Goal: Task Accomplishment & Management: Use online tool/utility

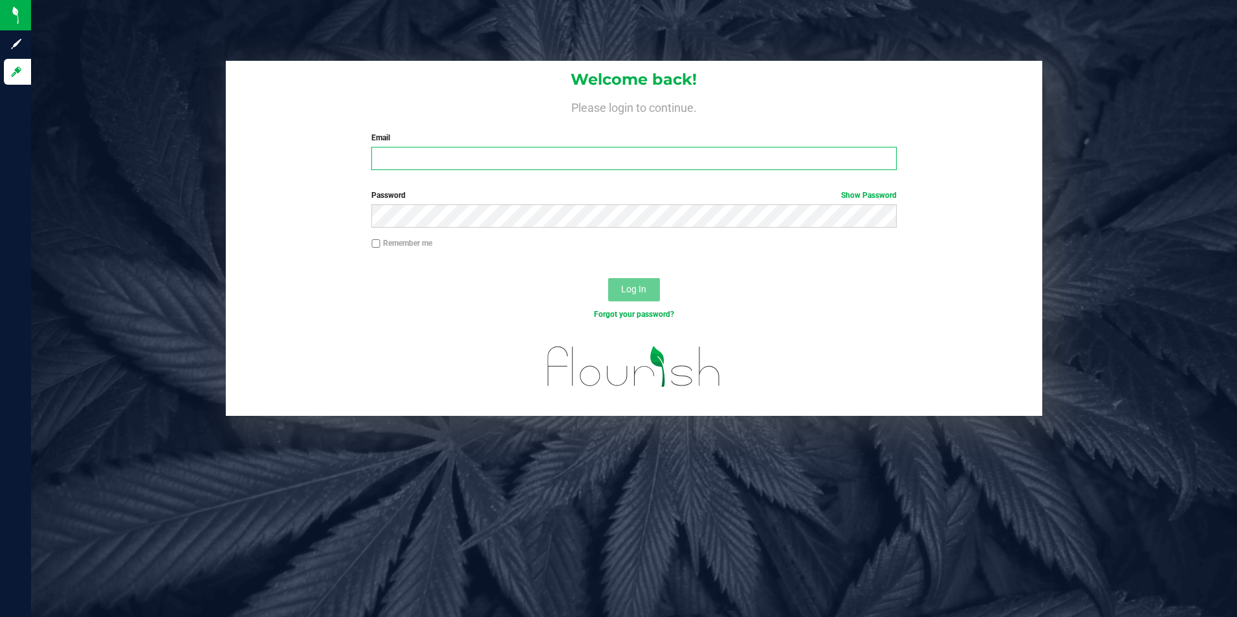
type input "[EMAIL_ADDRESS][DOMAIN_NAME]"
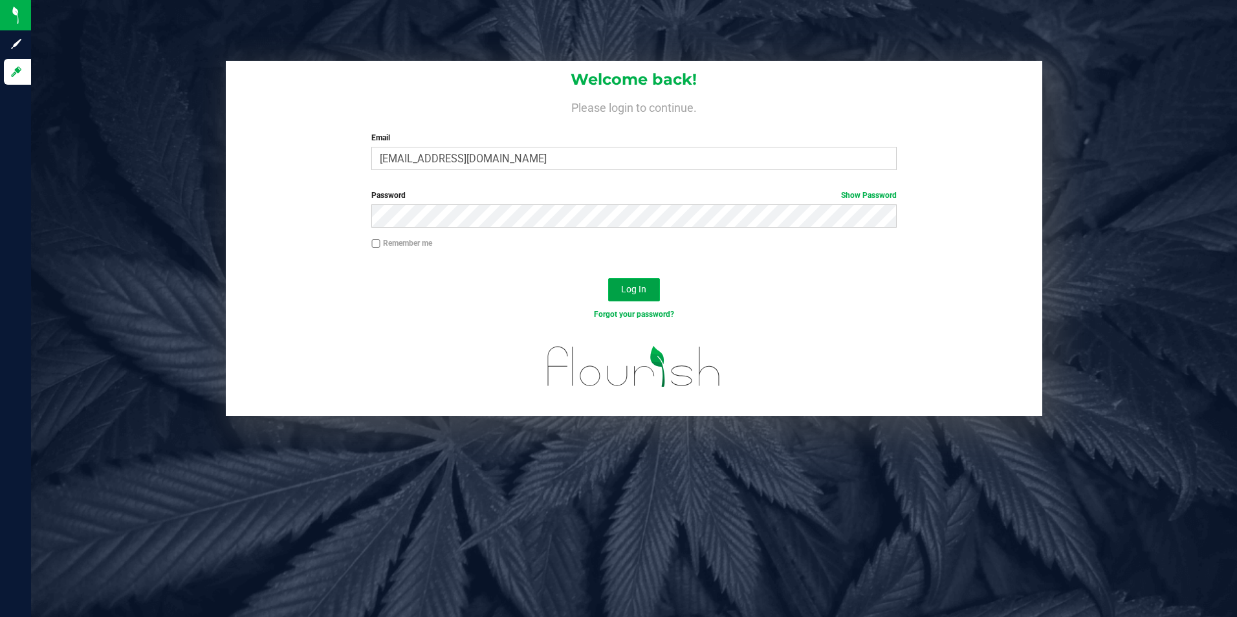
click at [643, 292] on span "Log In" at bounding box center [633, 289] width 25 height 10
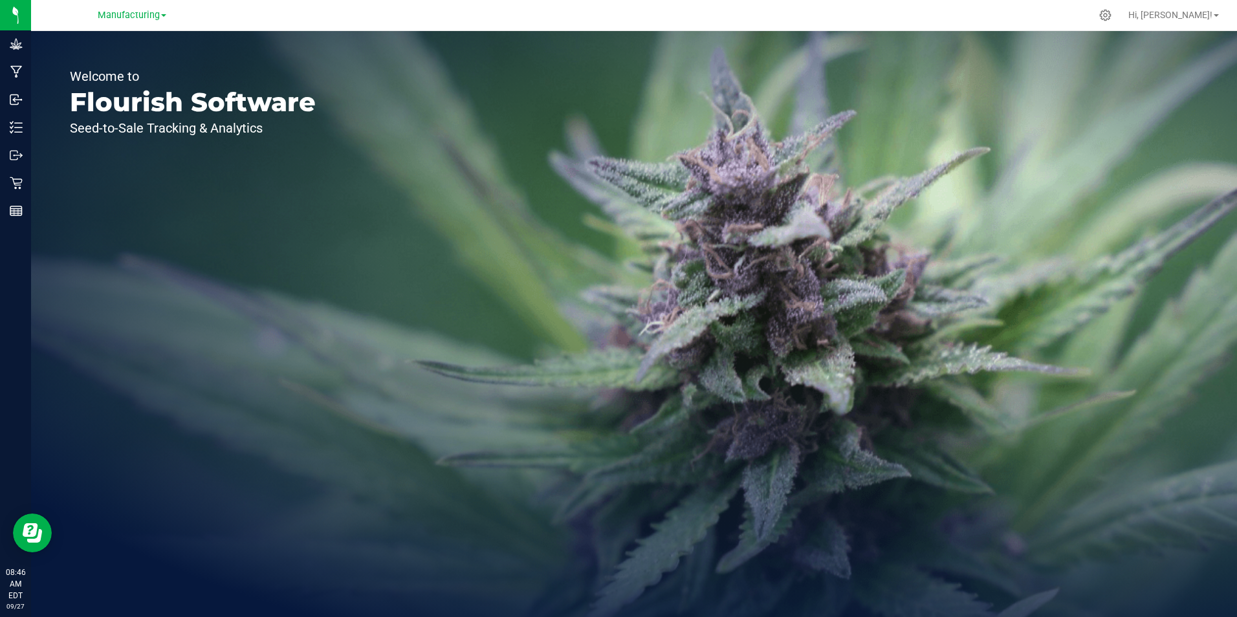
click at [148, 22] on div "Manufacturing" at bounding box center [132, 15] width 69 height 16
click at [151, 14] on span "Manufacturing" at bounding box center [129, 16] width 62 height 12
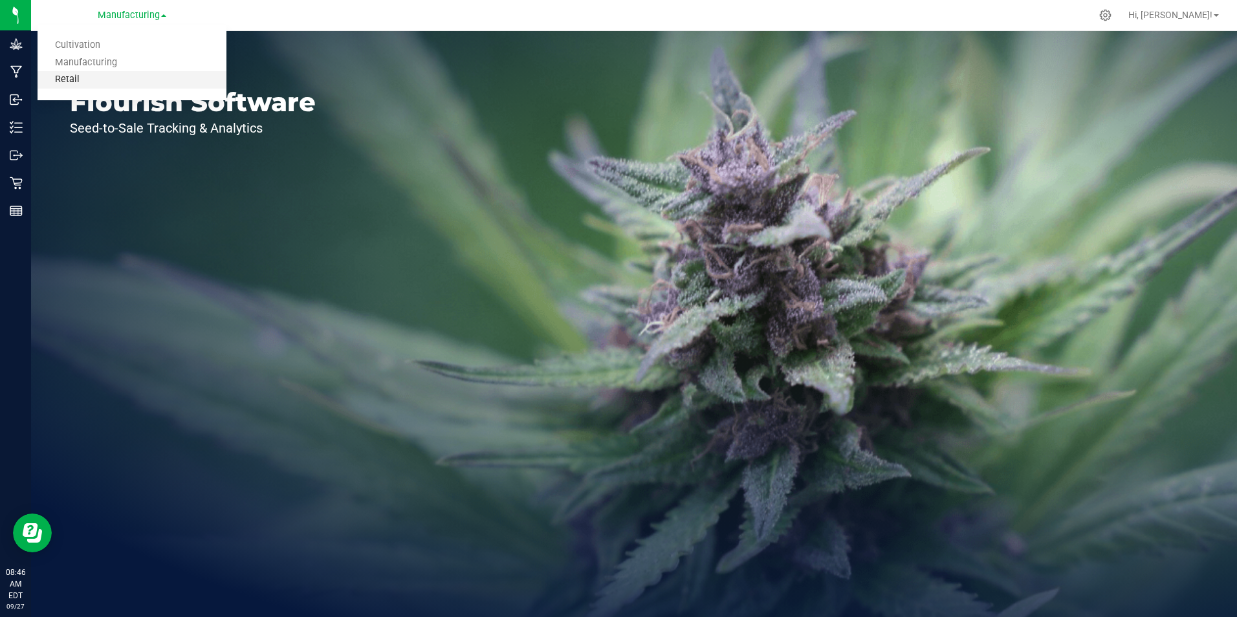
click at [134, 77] on link "Retail" at bounding box center [132, 79] width 189 height 17
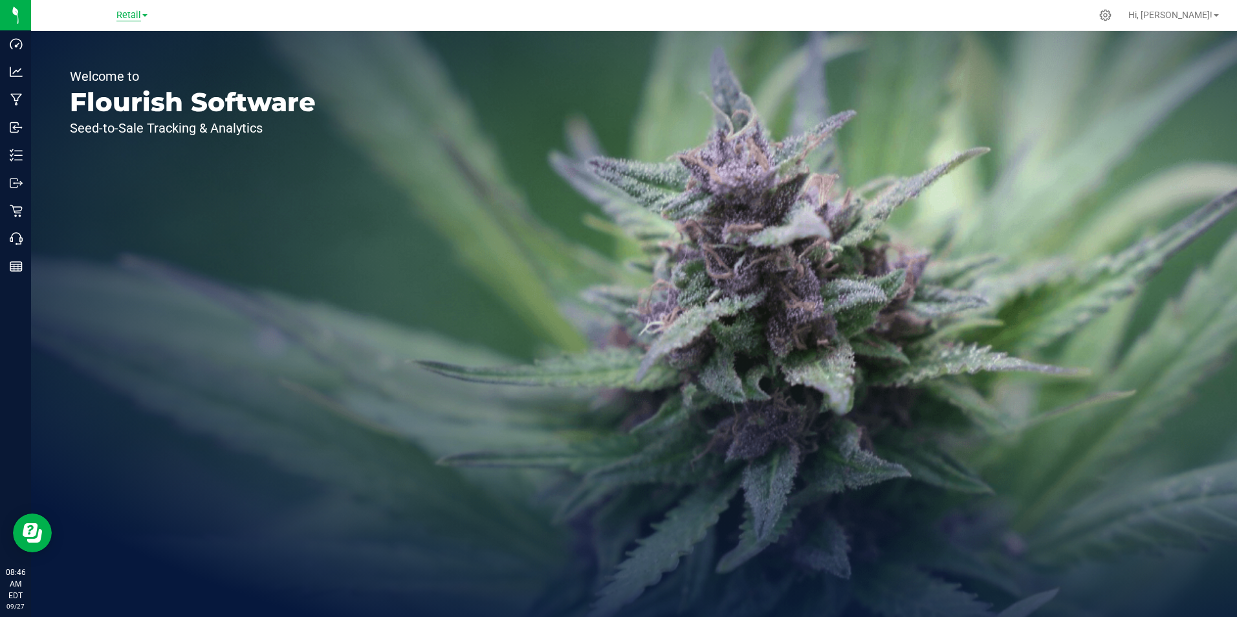
drag, startPoint x: 139, startPoint y: 12, endPoint x: 139, endPoint y: 21, distance: 8.4
click at [139, 12] on span "Retail" at bounding box center [128, 16] width 25 height 12
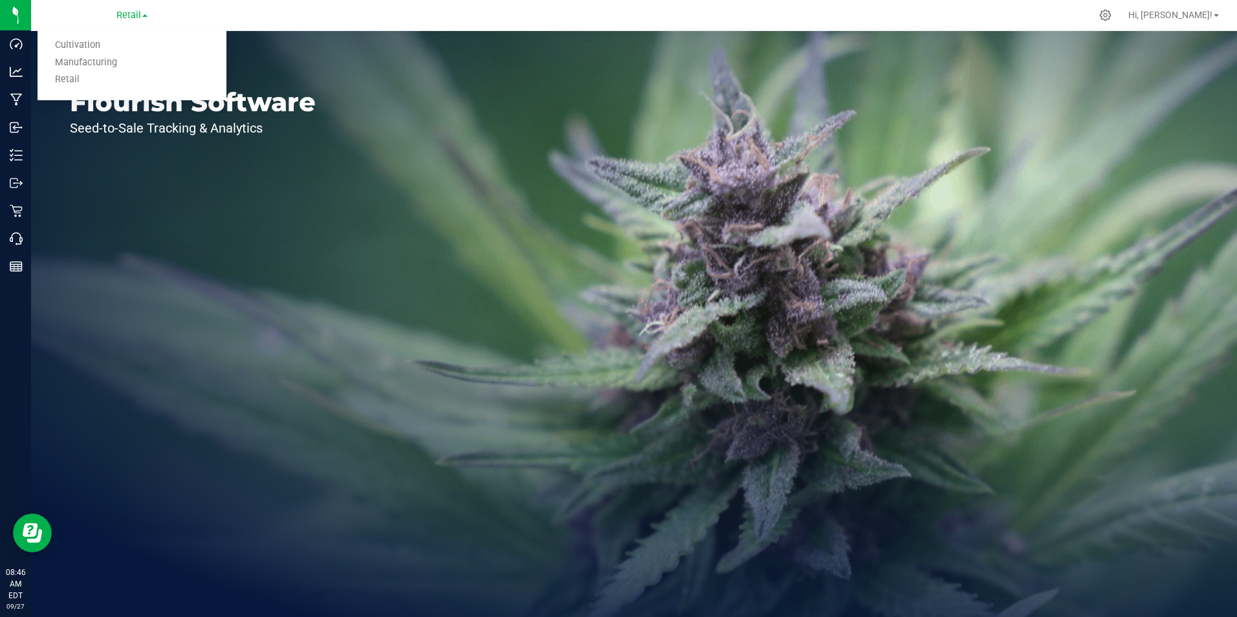
click at [113, 201] on div "Welcome to Flourish Software Seed-to-Sale Tracking & Analytics" at bounding box center [192, 324] width 323 height 586
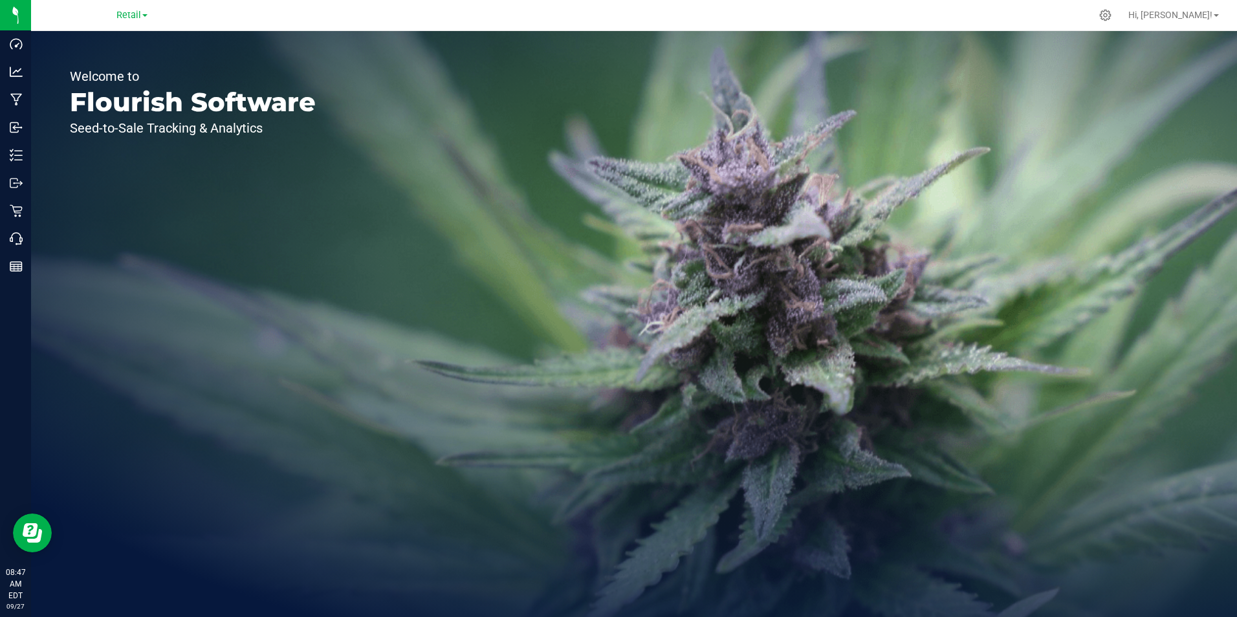
click at [147, 9] on link "Retail" at bounding box center [131, 14] width 31 height 12
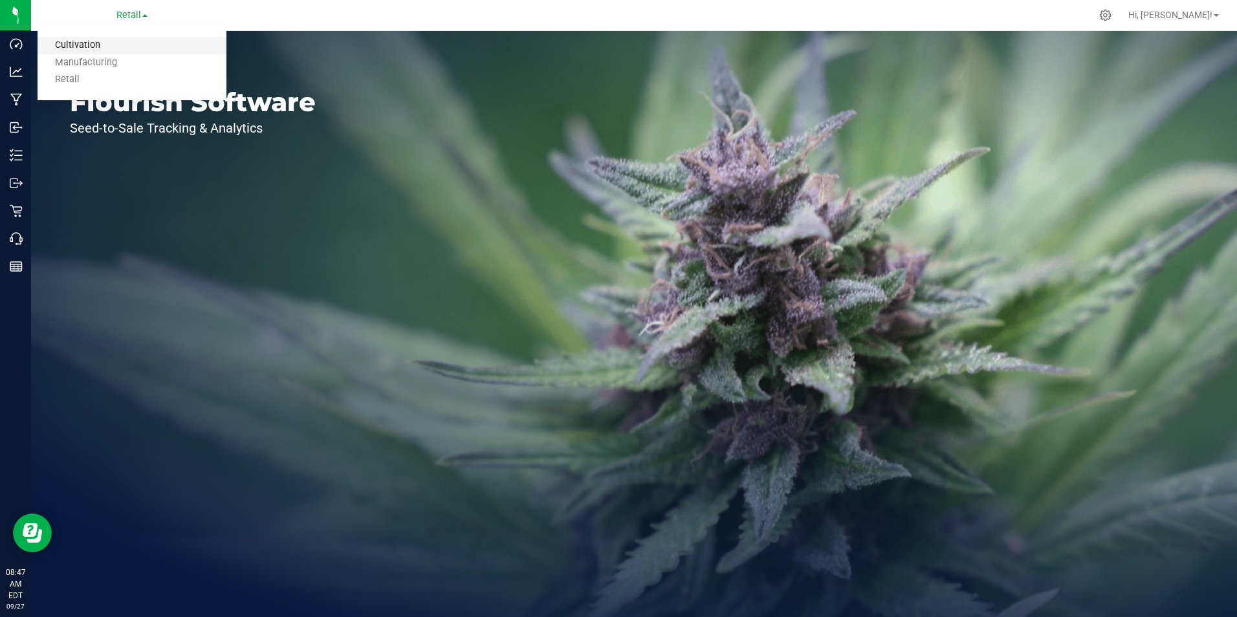
click at [78, 47] on link "Cultivation" at bounding box center [132, 45] width 189 height 17
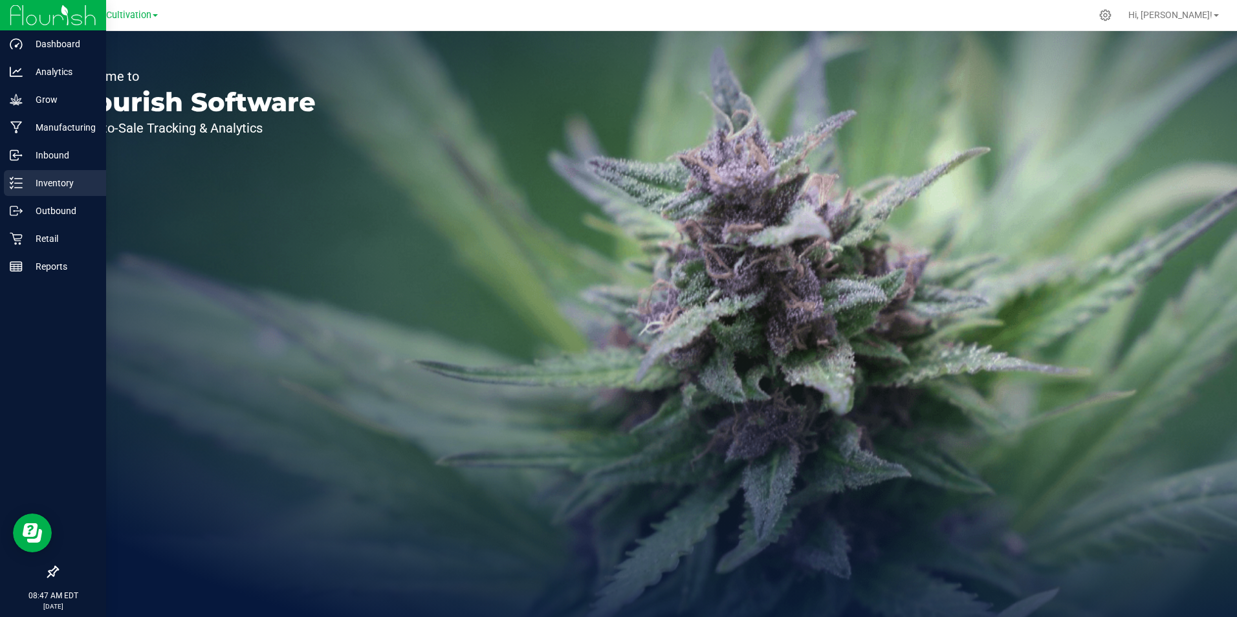
click at [59, 190] on div "Inventory" at bounding box center [55, 183] width 102 height 26
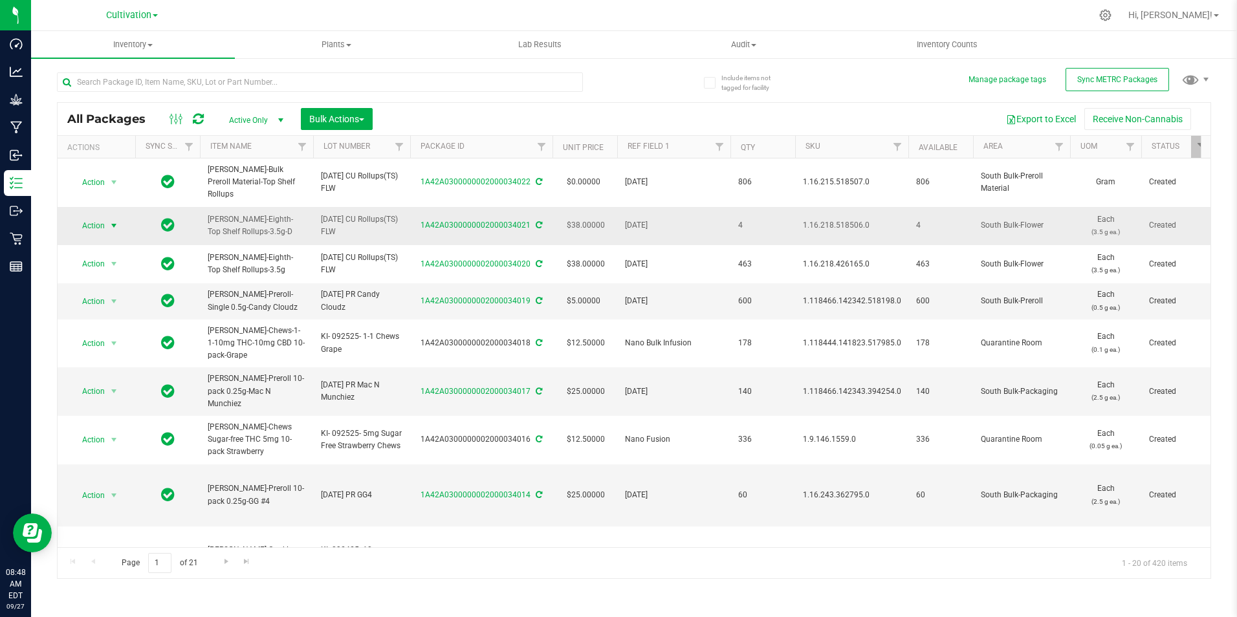
click at [115, 221] on span "select" at bounding box center [114, 226] width 10 height 10
click at [131, 367] on li "Print package label" at bounding box center [112, 378] width 82 height 36
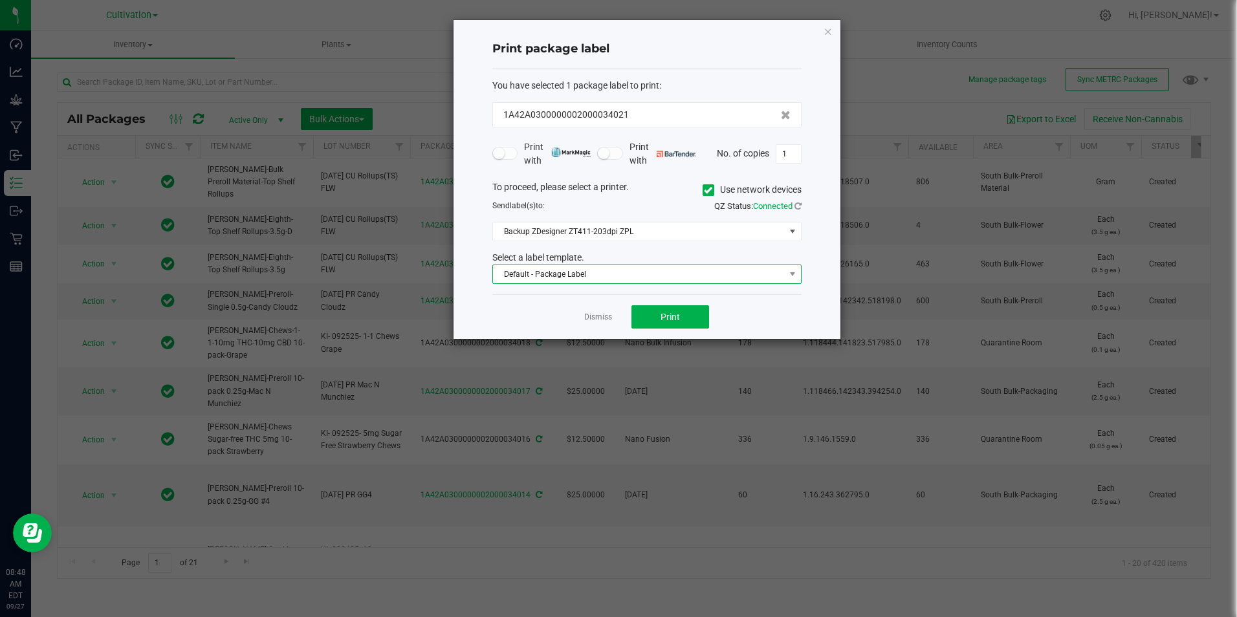
click at [575, 272] on span "Default - Package Label" at bounding box center [639, 274] width 292 height 18
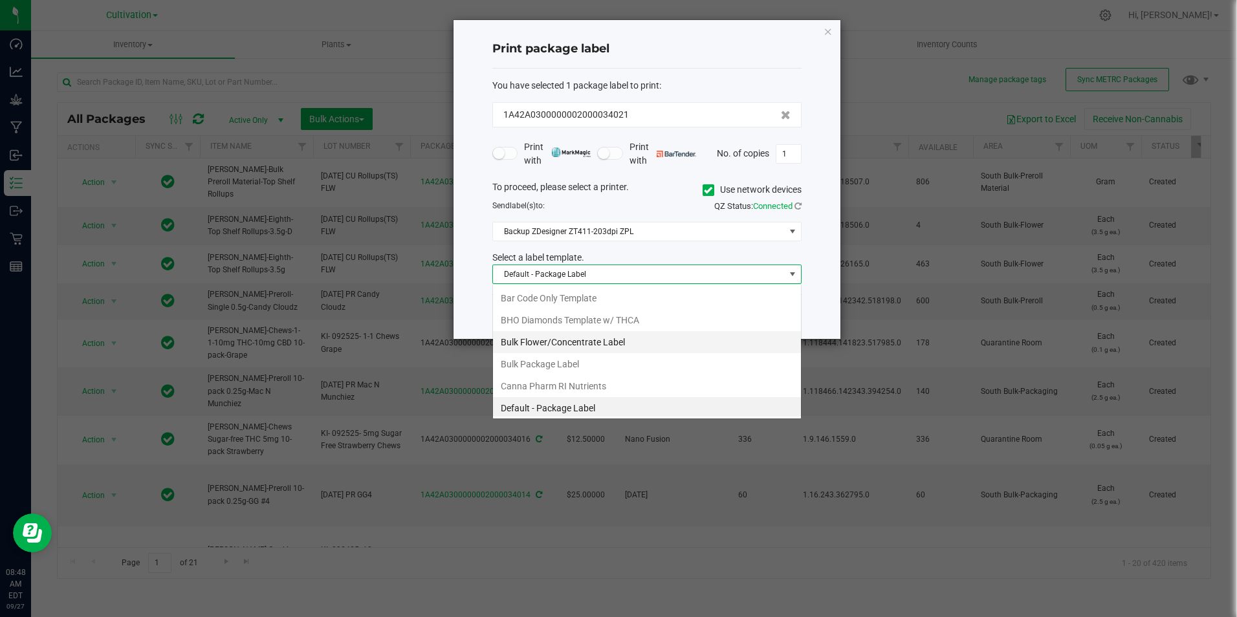
scroll to position [19, 309]
click at [711, 190] on span at bounding box center [709, 190] width 12 height 12
click at [0, 0] on input "Use network devices" at bounding box center [0, 0] width 0 height 0
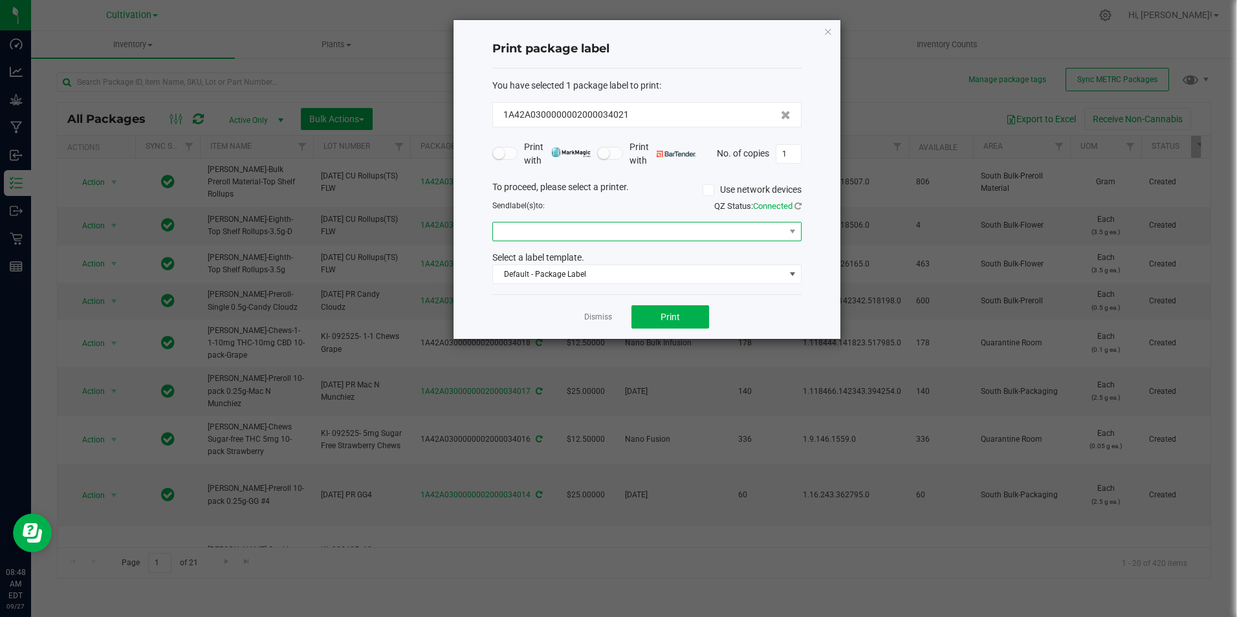
click at [637, 232] on span at bounding box center [639, 232] width 292 height 18
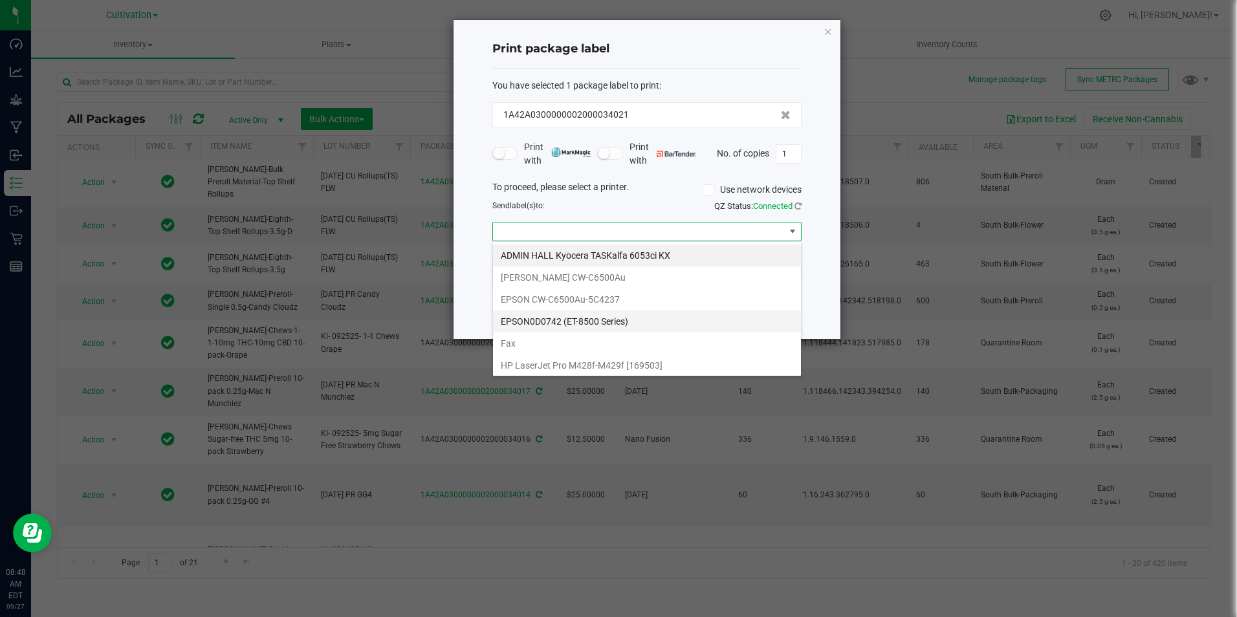
scroll to position [377, 0]
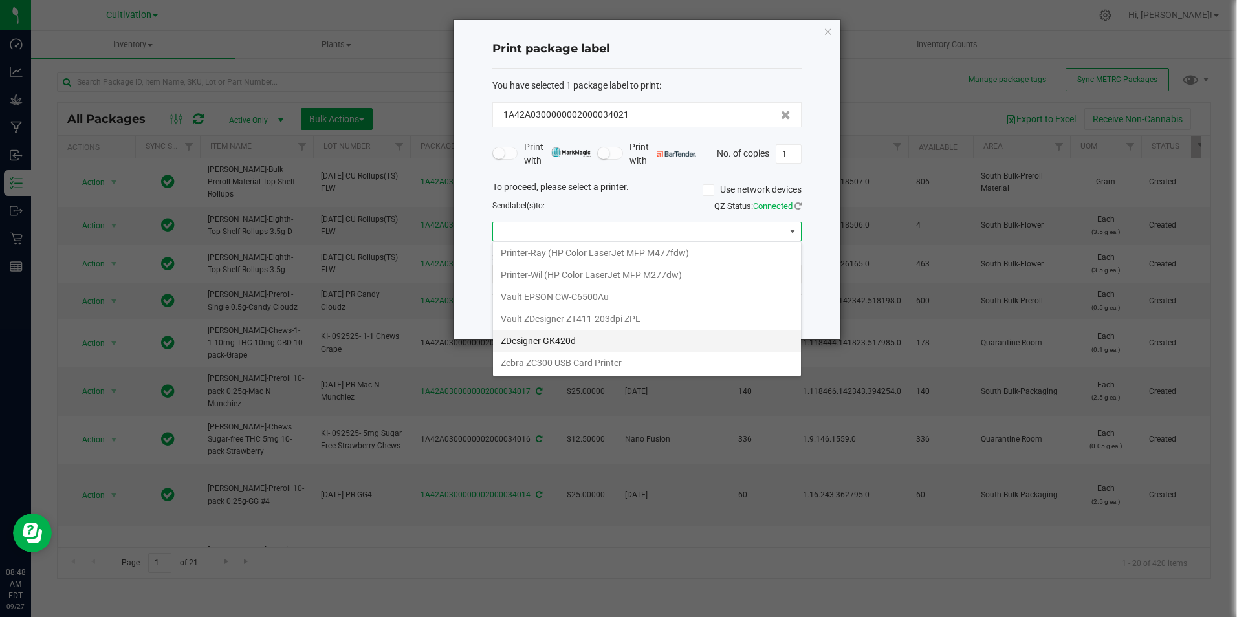
click at [582, 347] on GK420d "ZDesigner GK420d" at bounding box center [647, 341] width 308 height 22
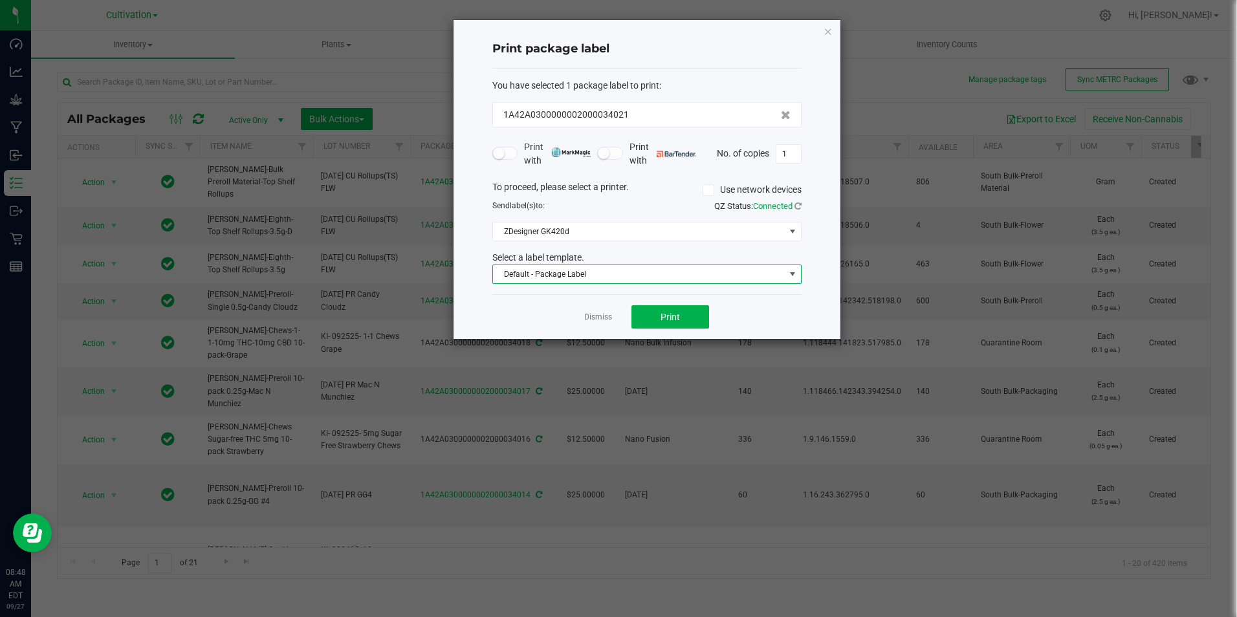
click at [610, 276] on span "Default - Package Label" at bounding box center [639, 274] width 292 height 18
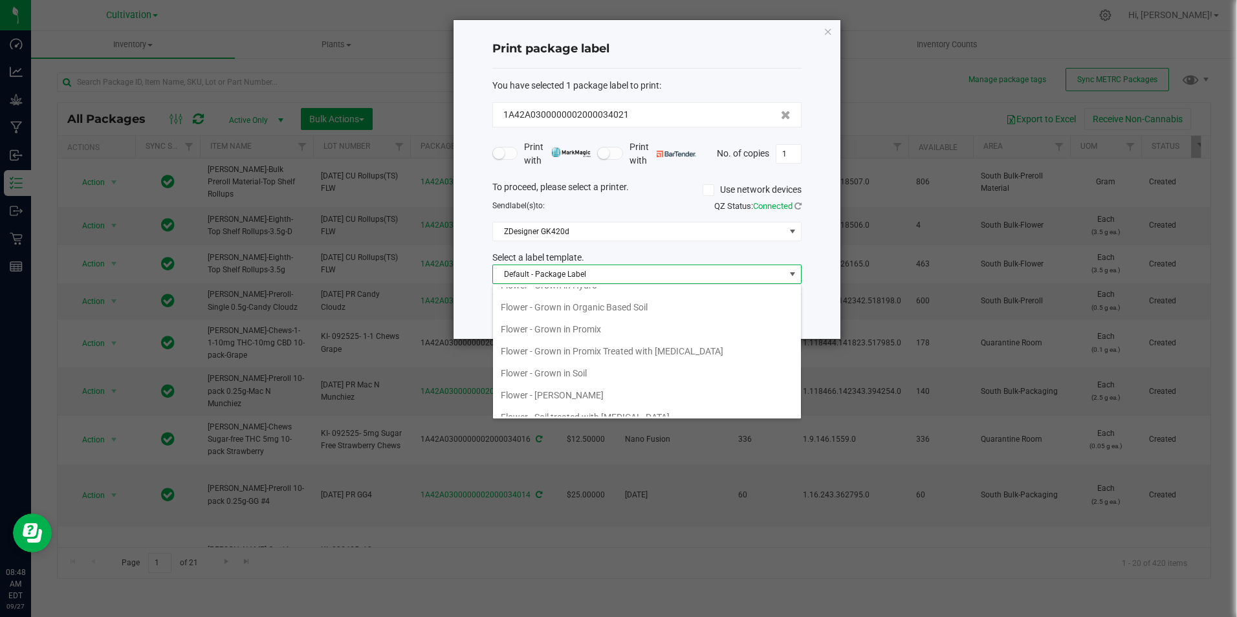
scroll to position [520, 0]
click at [597, 377] on li "New Flower- Topshelf JARS" at bounding box center [647, 372] width 308 height 22
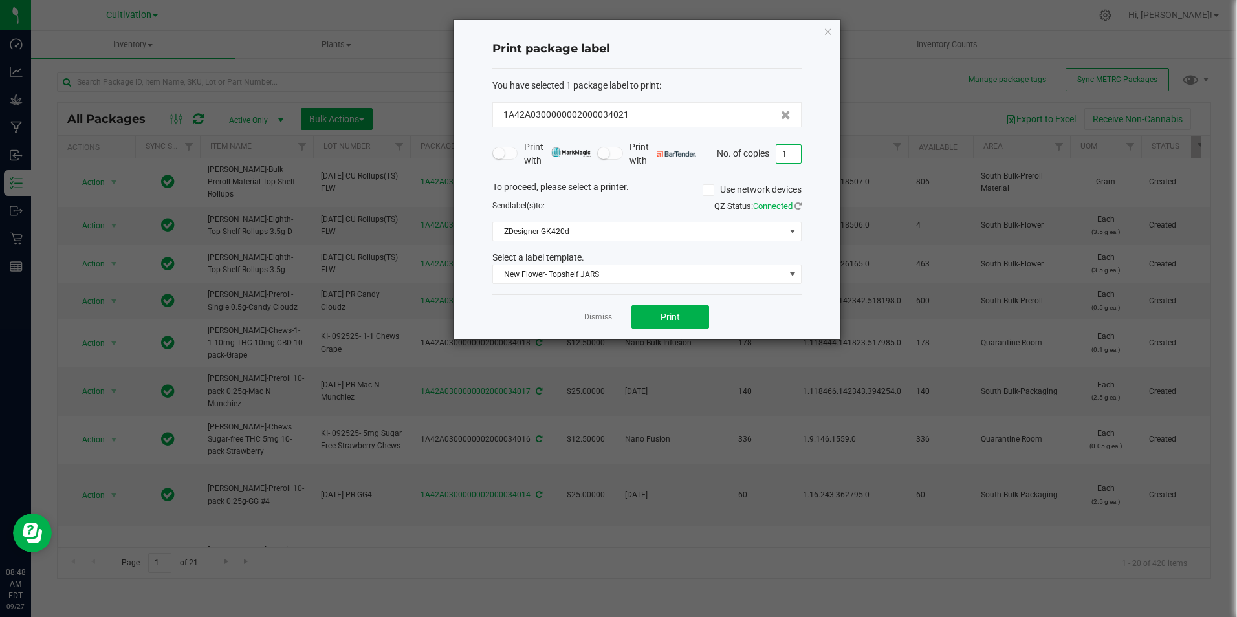
click at [780, 155] on input "1" at bounding box center [788, 154] width 25 height 18
type input "4"
click at [674, 310] on button "Print" at bounding box center [670, 316] width 78 height 23
click at [673, 322] on span "Print" at bounding box center [670, 317] width 19 height 10
click at [592, 317] on link "Dismiss" at bounding box center [598, 317] width 28 height 11
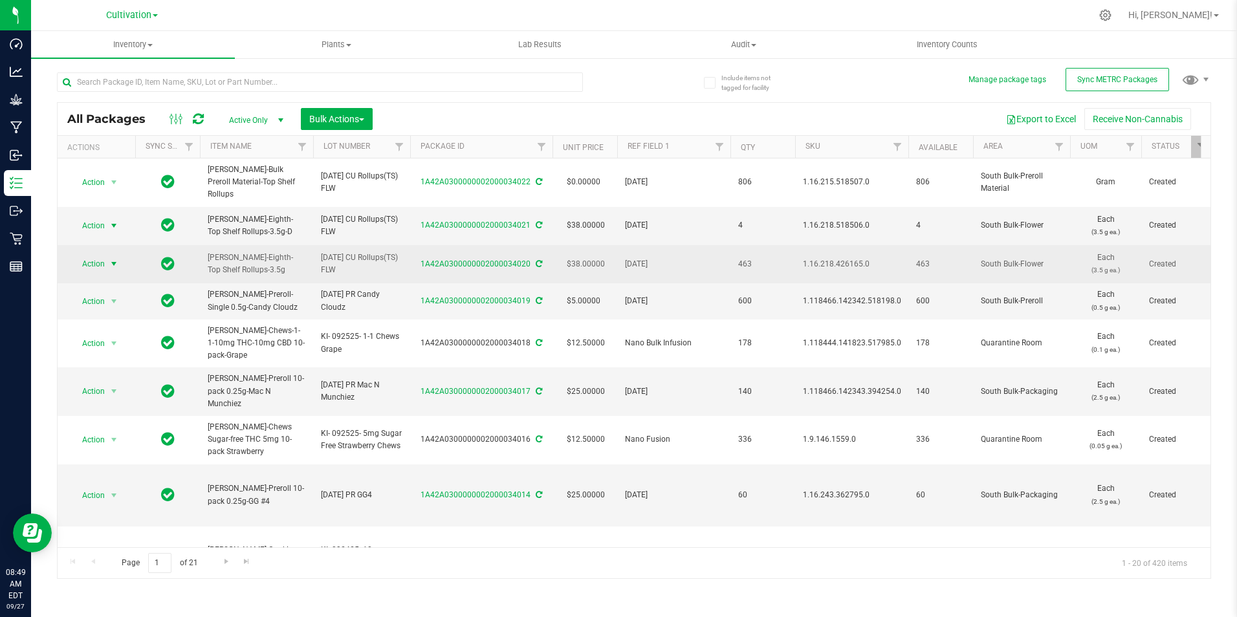
click at [106, 255] on span "select" at bounding box center [114, 264] width 16 height 18
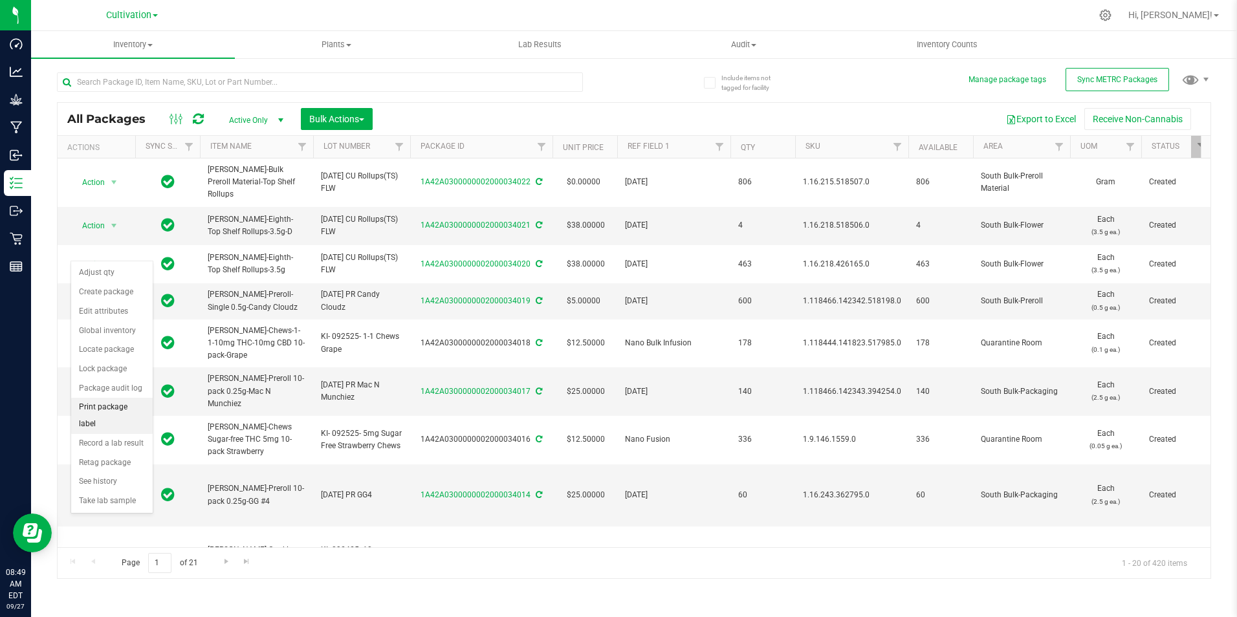
click at [134, 403] on li "Print package label" at bounding box center [112, 416] width 82 height 36
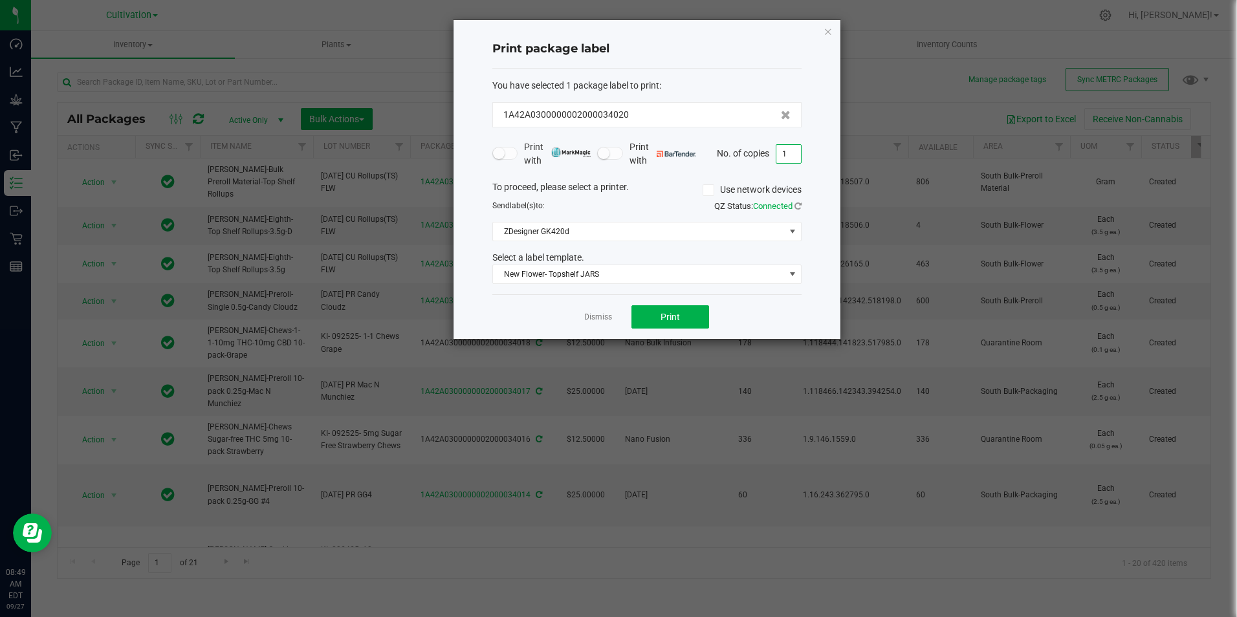
click at [787, 151] on input "1" at bounding box center [788, 154] width 25 height 18
click at [664, 307] on button "Print" at bounding box center [670, 316] width 78 height 23
click at [793, 155] on input "3" at bounding box center [788, 154] width 25 height 18
type input "460"
click at [671, 313] on span "Print" at bounding box center [670, 317] width 19 height 10
